Goal: Task Accomplishment & Management: Manage account settings

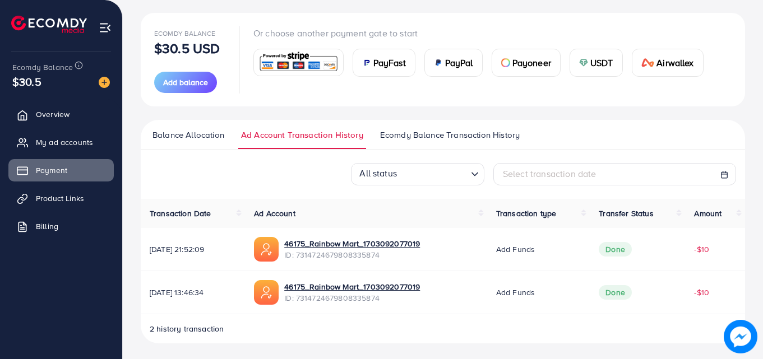
scroll to position [123, 0]
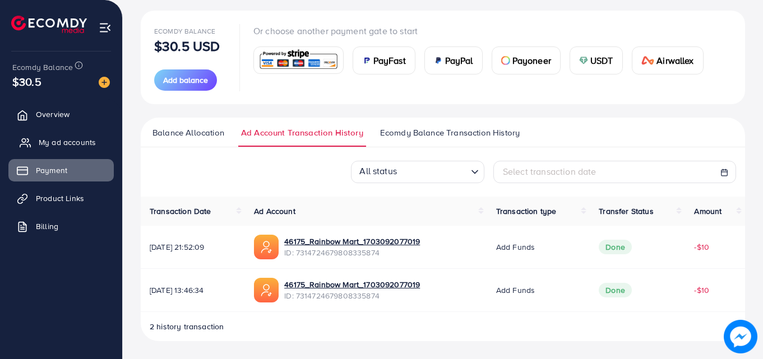
click at [63, 144] on span "My ad accounts" at bounding box center [67, 142] width 57 height 11
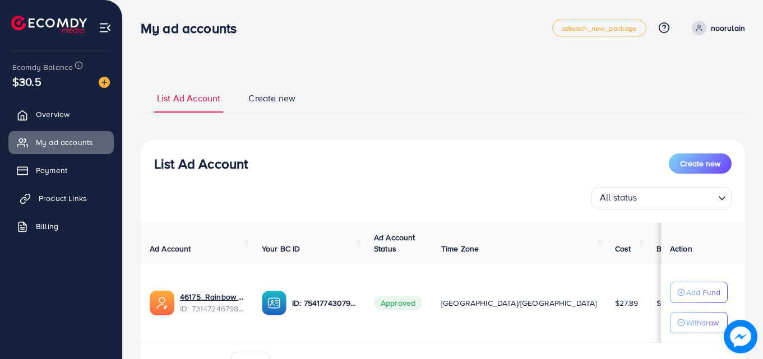
click at [64, 198] on span "Product Links" at bounding box center [63, 198] width 48 height 11
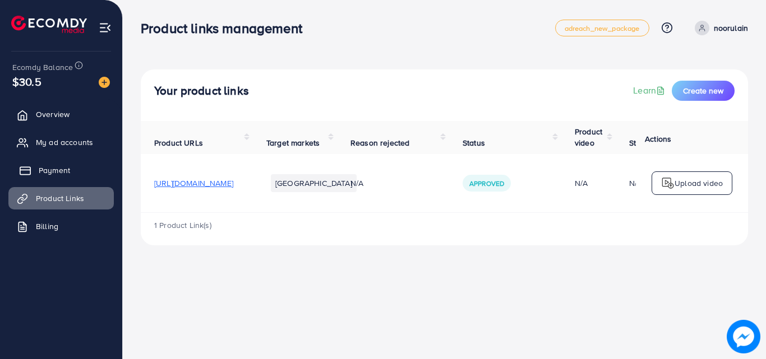
click at [80, 178] on link "Payment" at bounding box center [60, 170] width 105 height 22
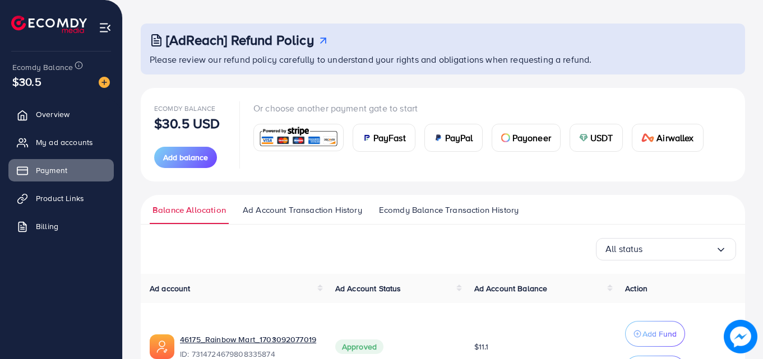
scroll to position [125, 0]
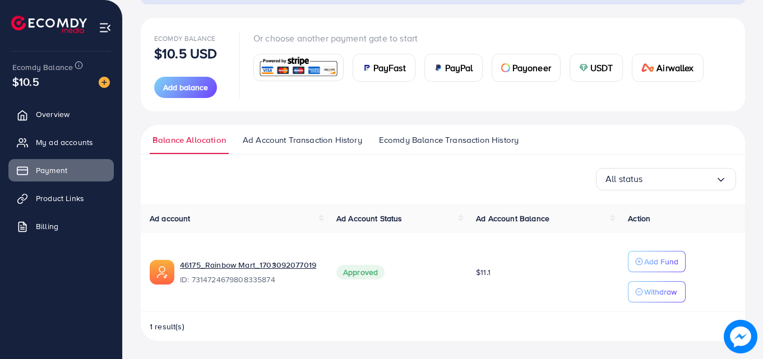
scroll to position [116, 0]
